Goal: Transaction & Acquisition: Book appointment/travel/reservation

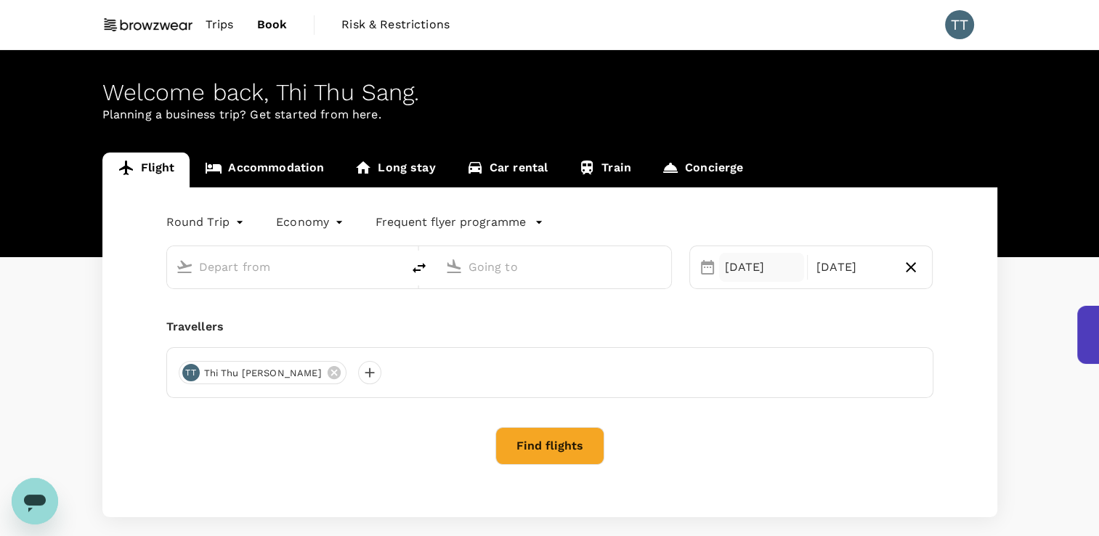
click at [734, 276] on div "[DATE]" at bounding box center [761, 267] width 85 height 29
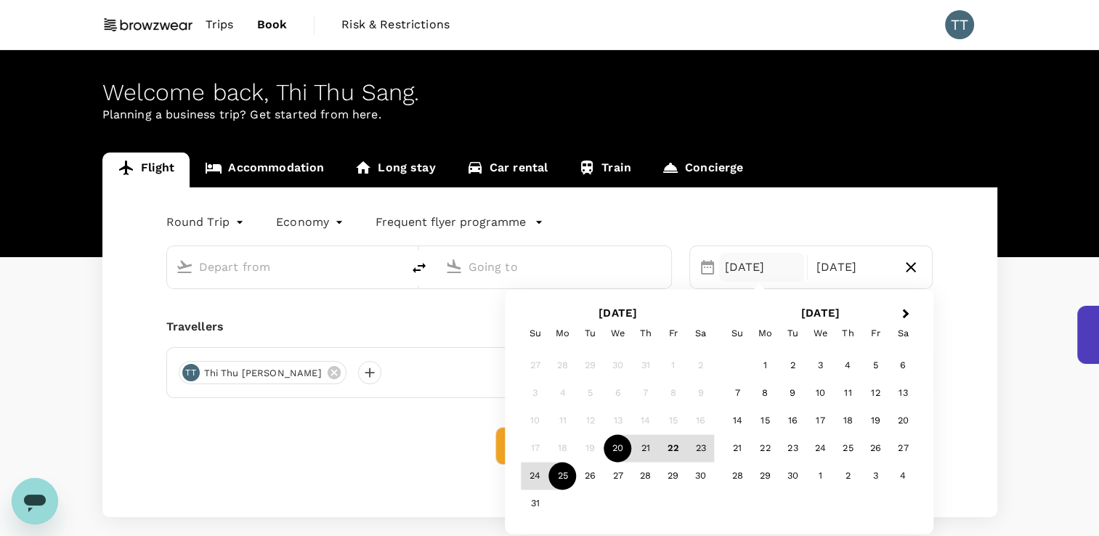
type input "Tan Son Nhat Intl (SGN)"
type input "Singapore Changi (SIN)"
type input "Tan Son Nhat Intl (SGN)"
type input "Singapore Changi (SIN)"
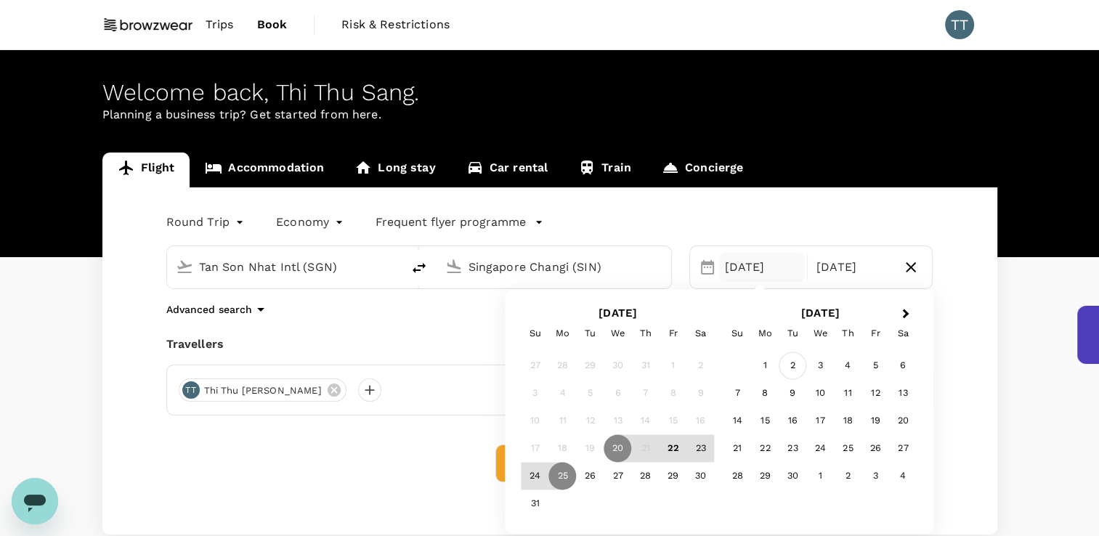
click at [787, 368] on div "2" at bounding box center [793, 366] width 28 height 28
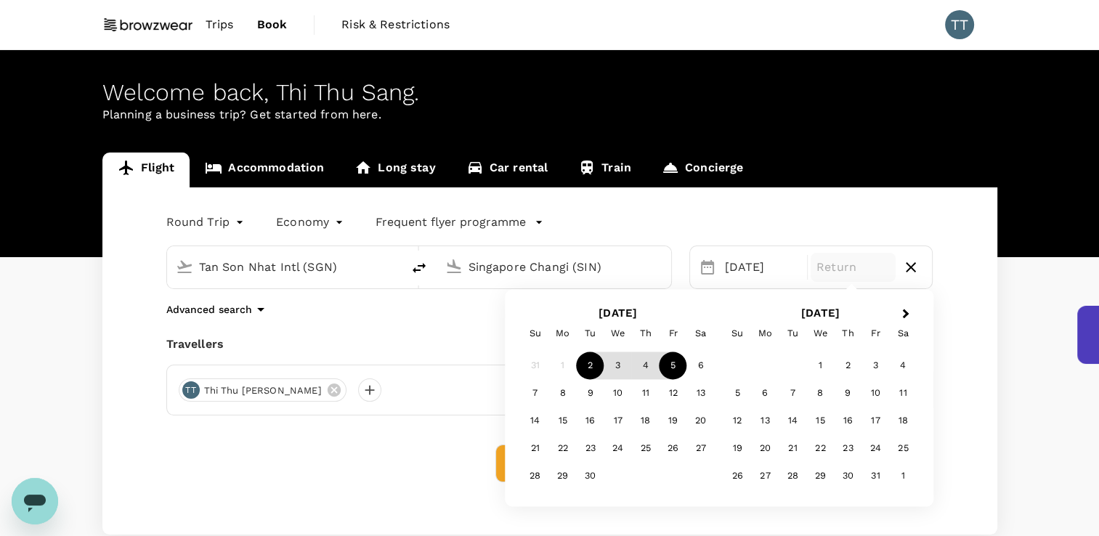
click at [675, 366] on div "5" at bounding box center [674, 366] width 28 height 28
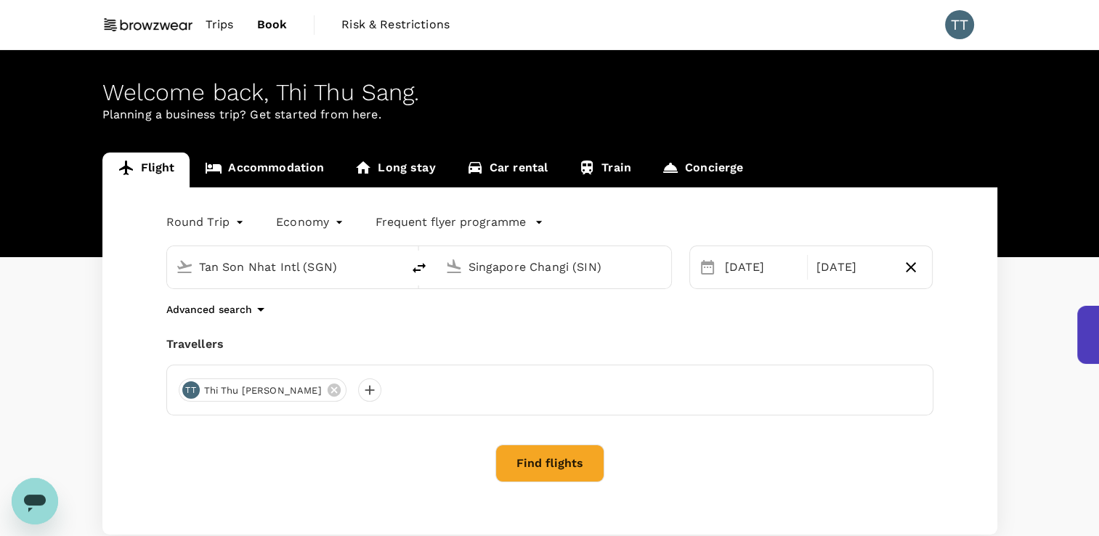
drag, startPoint x: 531, startPoint y: 266, endPoint x: 561, endPoint y: 267, distance: 29.8
click at [532, 266] on input "Singapore Changi (SIN)" at bounding box center [554, 267] width 172 height 23
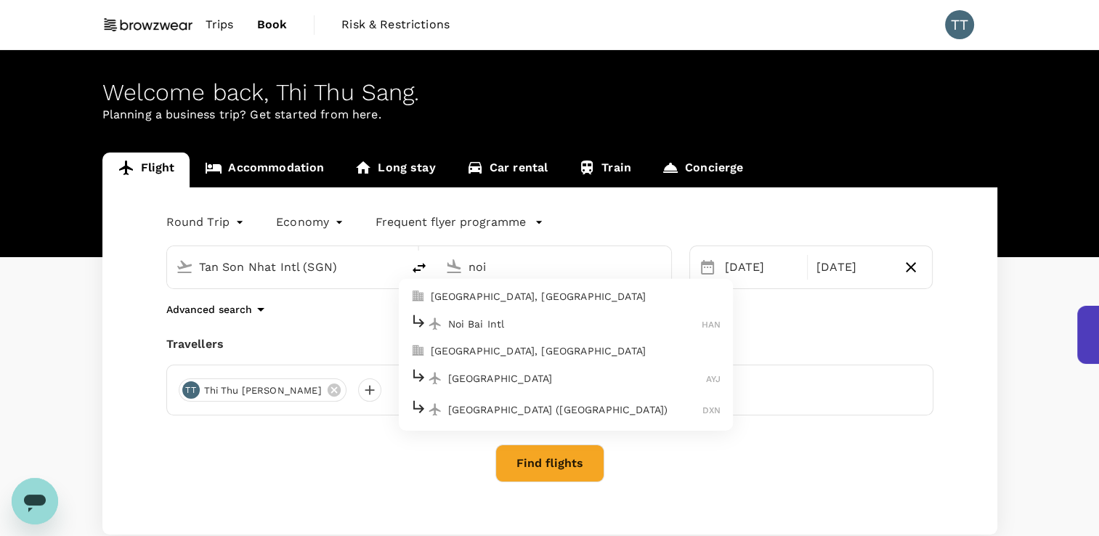
click at [514, 294] on p "[GEOGRAPHIC_DATA], [GEOGRAPHIC_DATA]" at bounding box center [576, 296] width 291 height 15
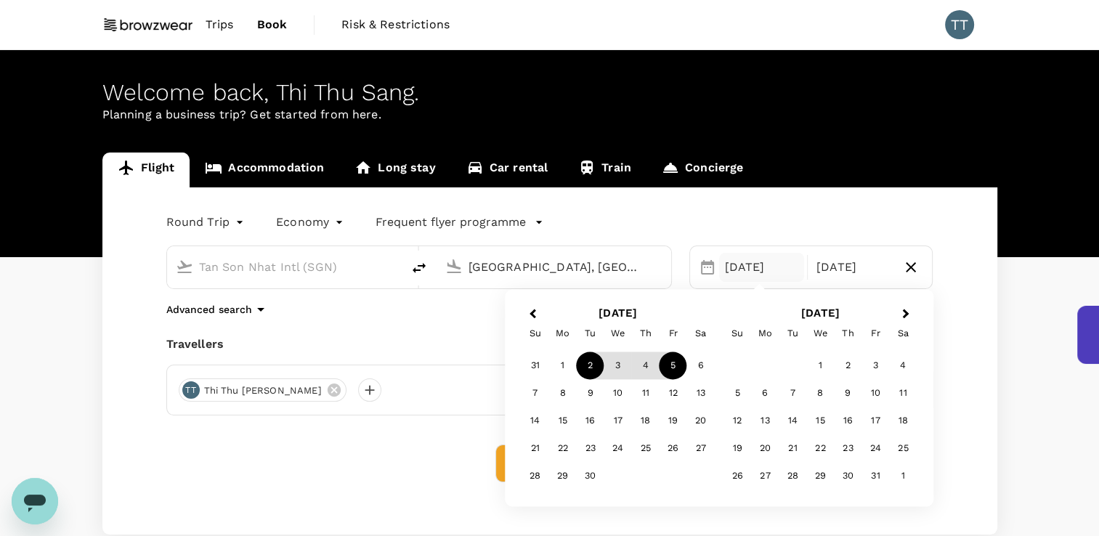
type input "[GEOGRAPHIC_DATA], [GEOGRAPHIC_DATA] (any)"
click at [362, 445] on div "Find flights" at bounding box center [549, 464] width 767 height 38
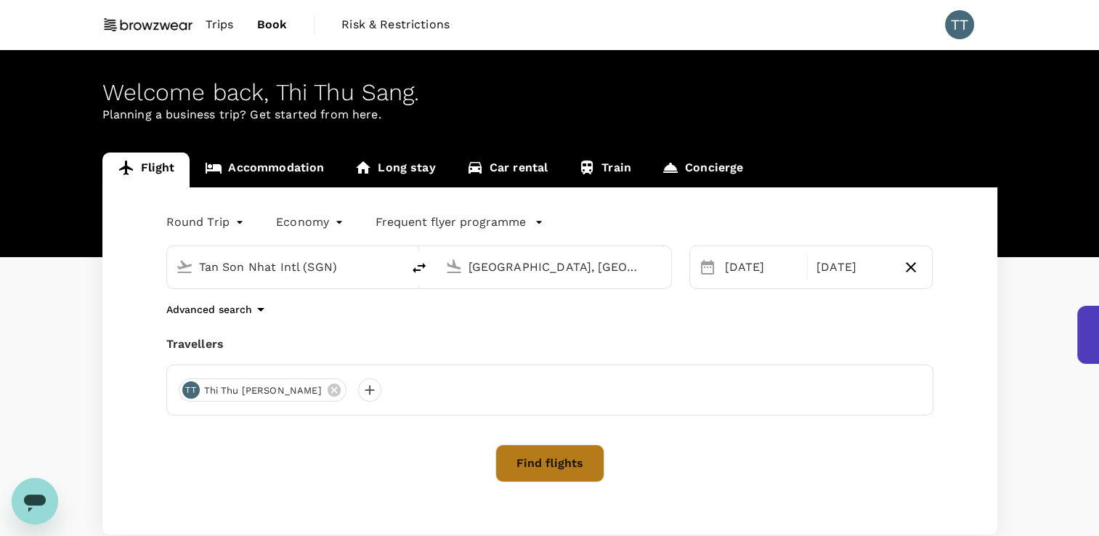
click at [548, 479] on button "Find flights" at bounding box center [549, 464] width 109 height 38
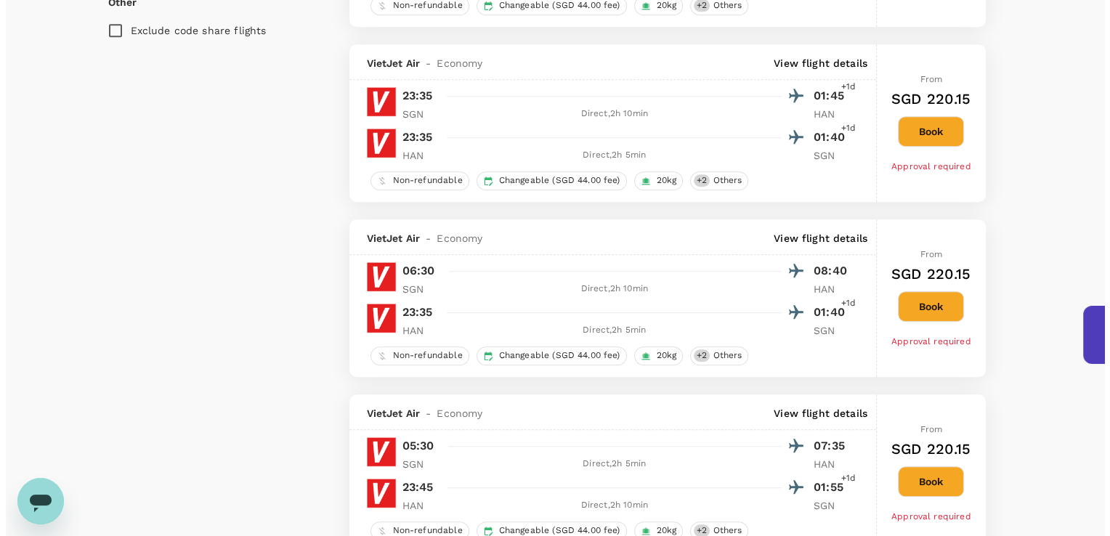
scroll to position [999, 0]
